Goal: Browse casually: Explore the website without a specific task or goal

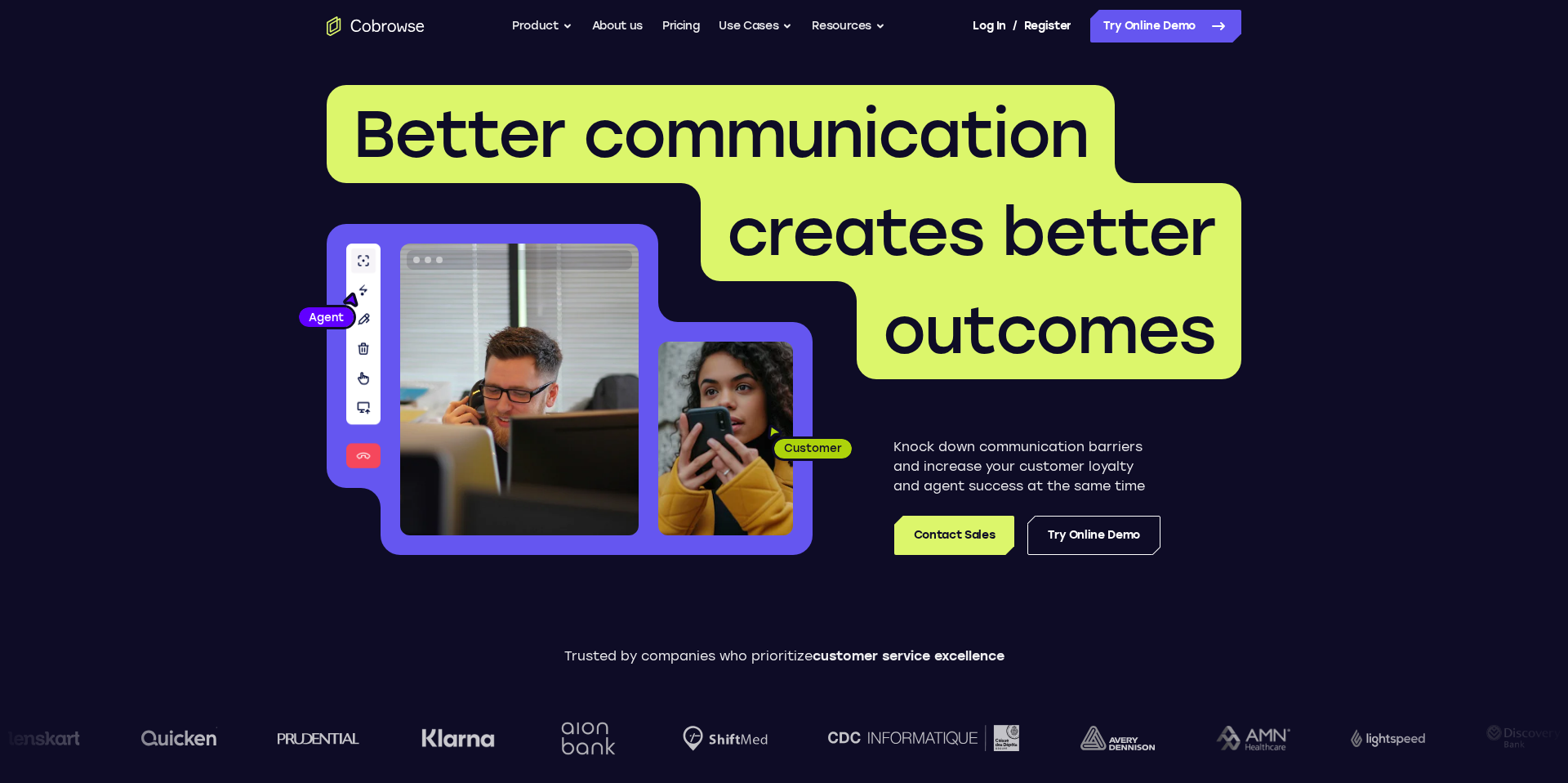
click at [715, 125] on span "Better communication" at bounding box center [721, 133] width 736 height 79
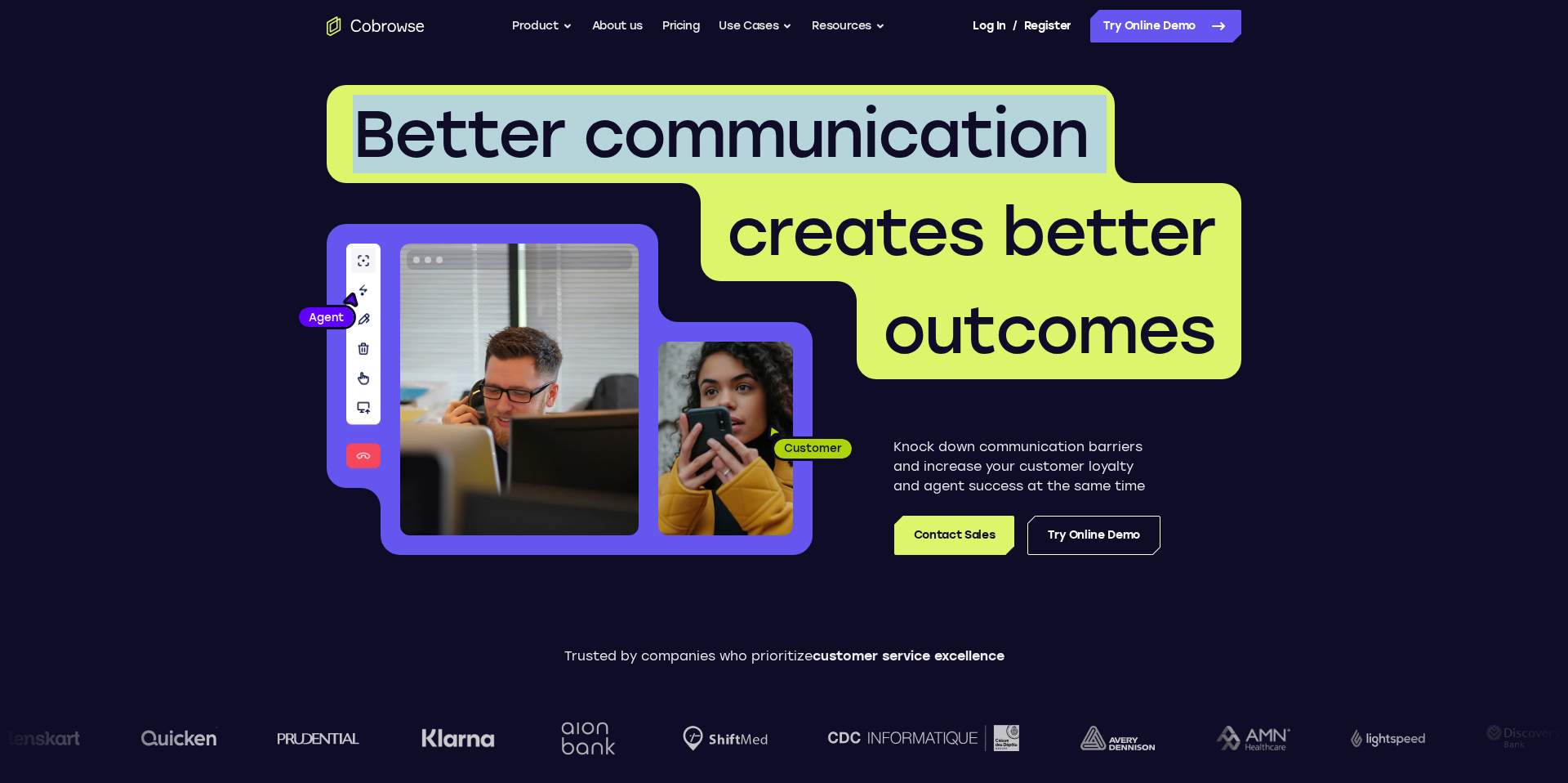
click at [715, 125] on span "Better communication" at bounding box center [721, 133] width 736 height 79
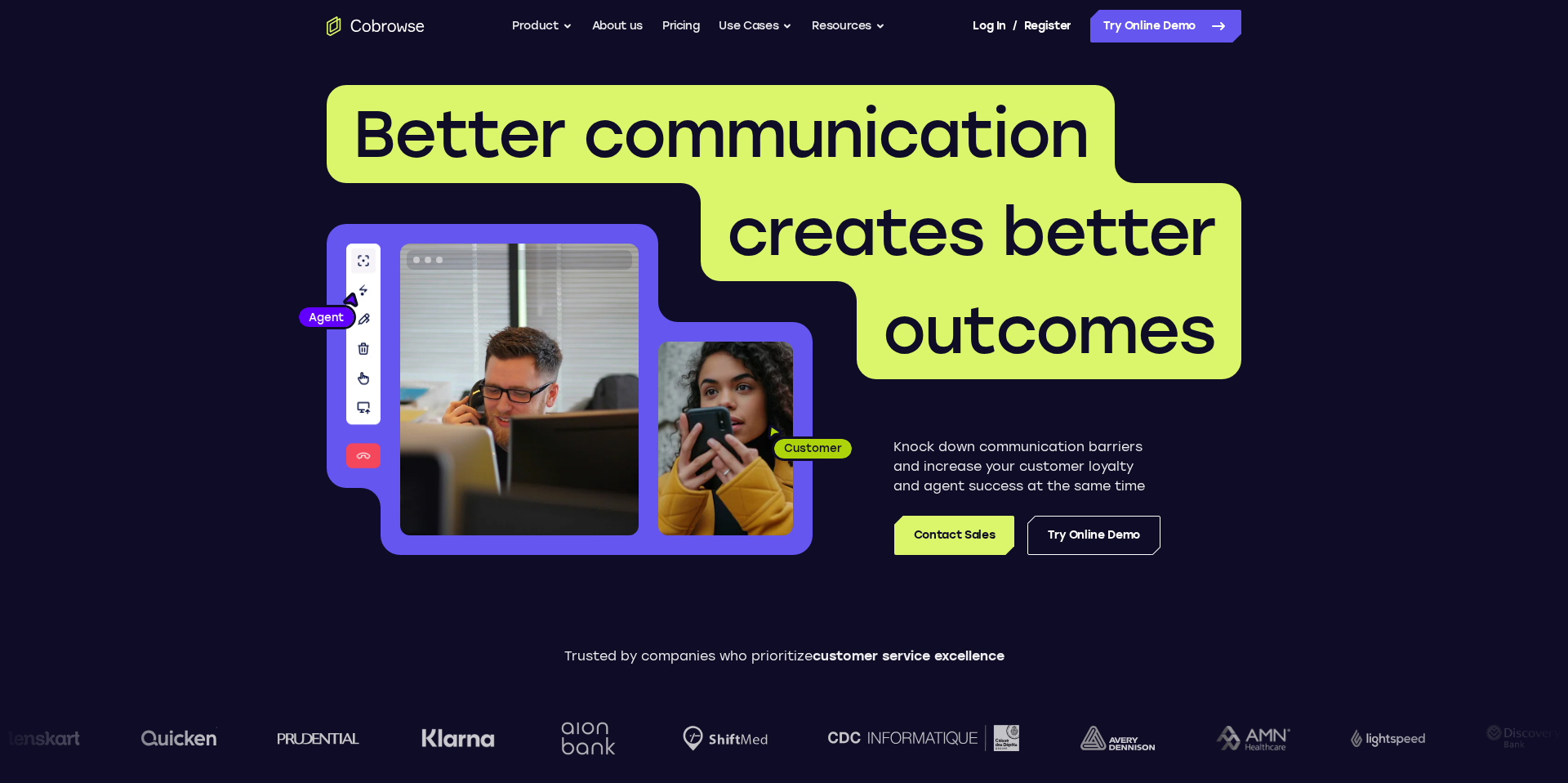
click at [865, 253] on span "creates better" at bounding box center [971, 232] width 488 height 79
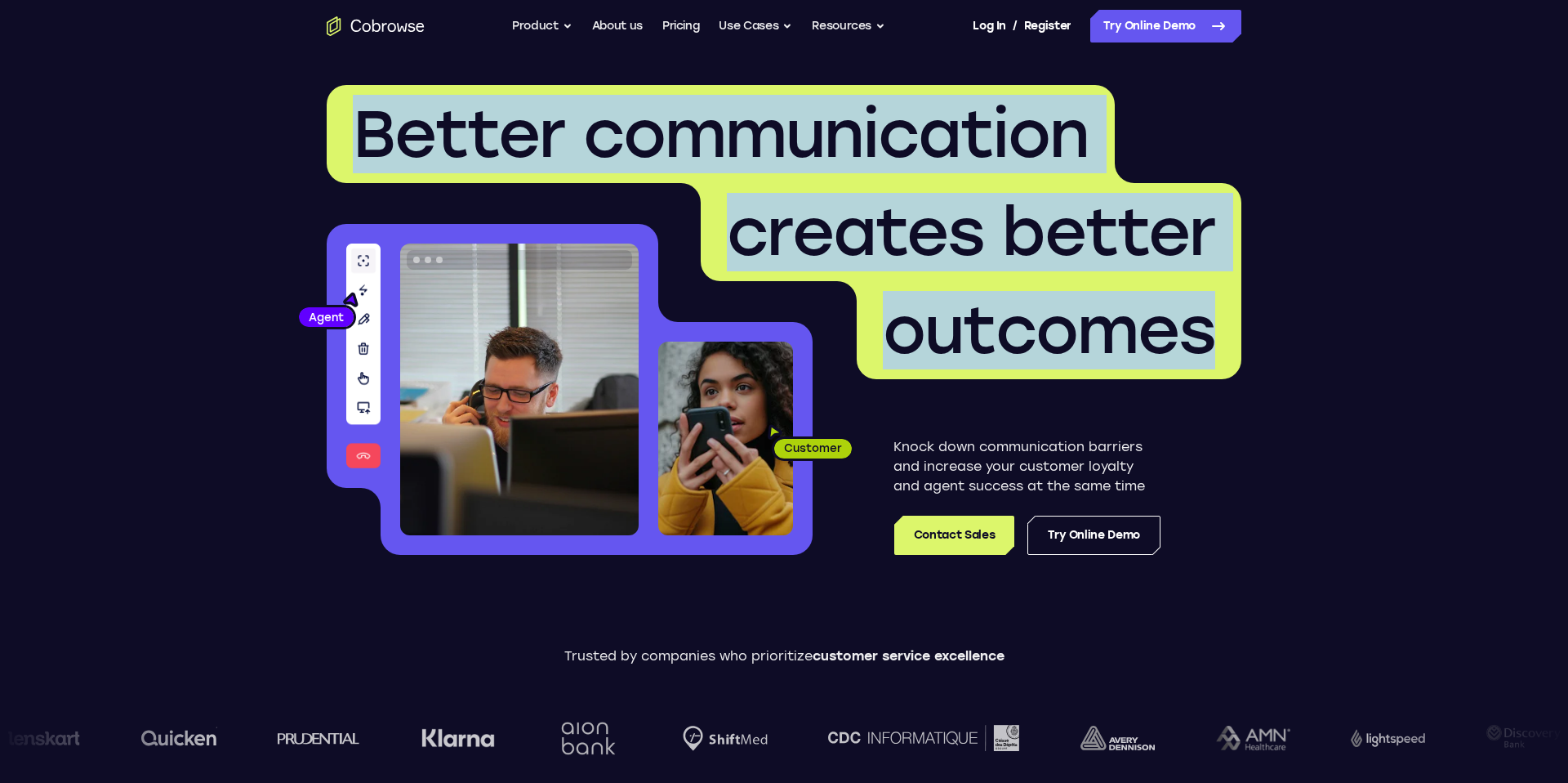
drag, startPoint x: 1206, startPoint y: 352, endPoint x: 370, endPoint y: 141, distance: 862.2
click at [370, 141] on h1 "Better communication creates better outcomes" at bounding box center [784, 232] width 915 height 294
click at [370, 141] on span "Better communication" at bounding box center [721, 133] width 736 height 79
drag, startPoint x: 358, startPoint y: 140, endPoint x: 1159, endPoint y: 337, distance: 824.9
click at [1159, 336] on h1 "Better communication creates better outcomes" at bounding box center [784, 232] width 915 height 294
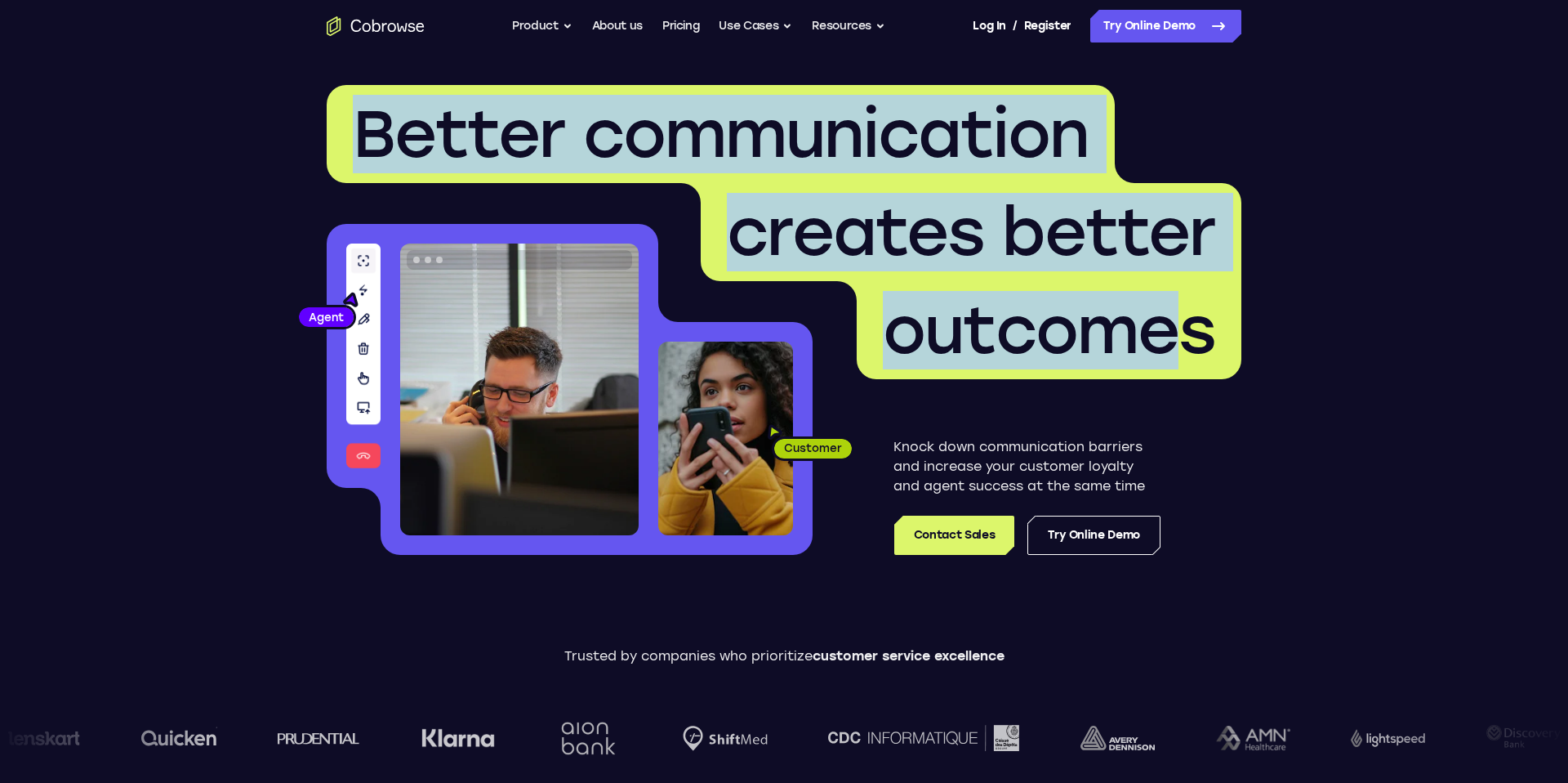
click at [1159, 337] on span "outcomes" at bounding box center [1049, 330] width 332 height 79
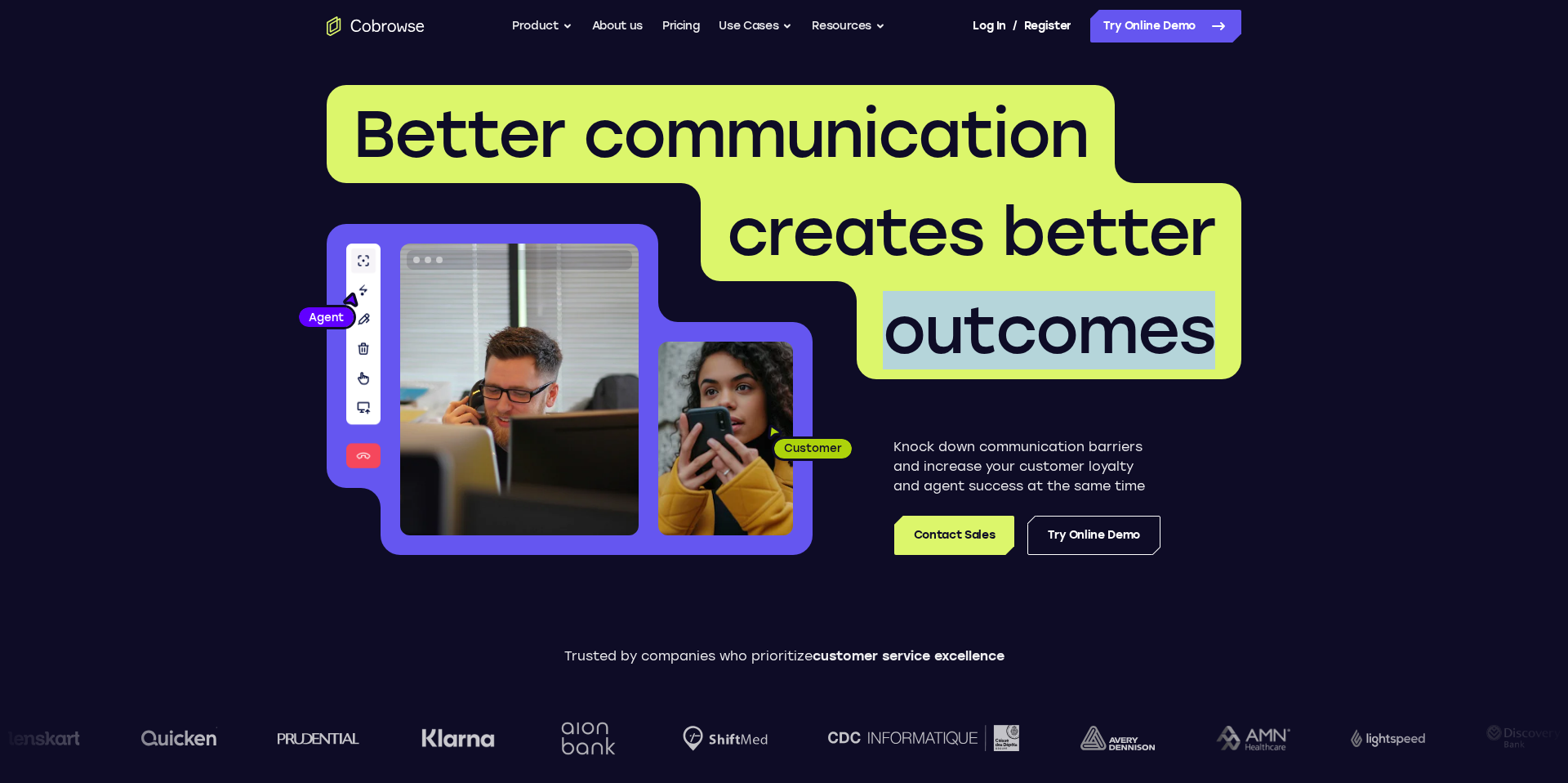
click at [1159, 337] on span "outcomes" at bounding box center [1049, 330] width 332 height 79
click at [1016, 337] on span "outcomes" at bounding box center [1049, 330] width 332 height 79
